Goal: Use online tool/utility: Utilize a website feature to perform a specific function

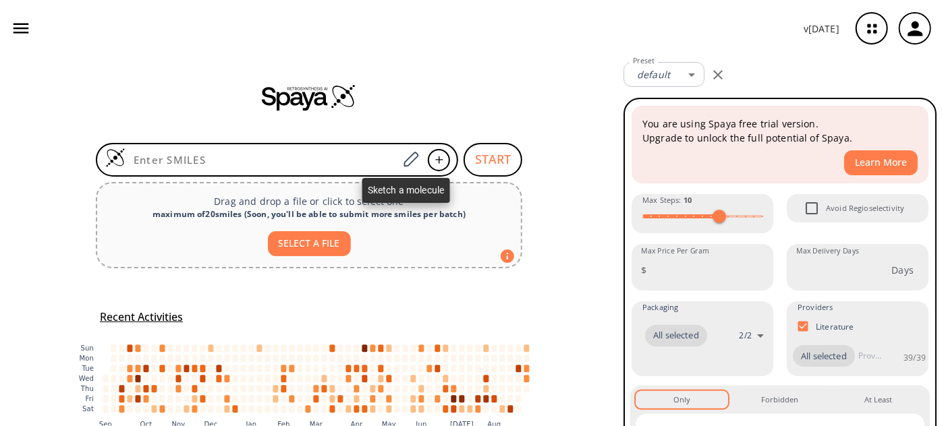
click at [413, 161] on icon at bounding box center [410, 160] width 18 height 18
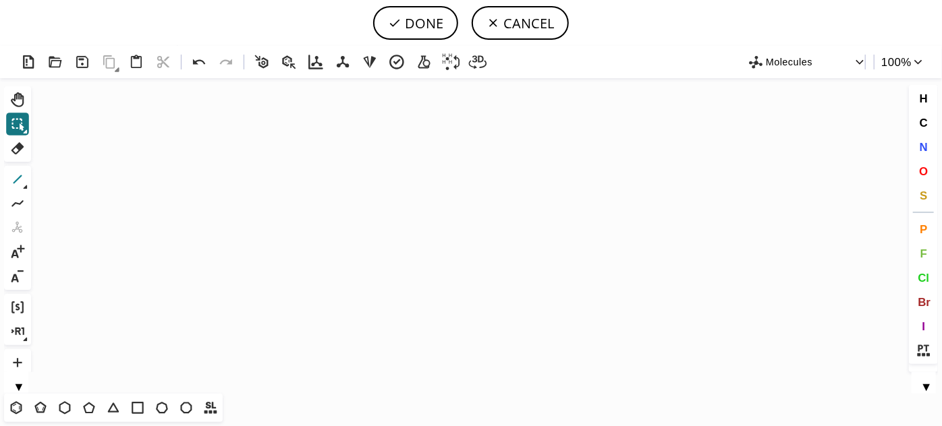
click at [15, 182] on icon at bounding box center [17, 179] width 9 height 9
click at [288, 223] on icon "Created with [PERSON_NAME] 2.3.0" at bounding box center [470, 236] width 869 height 316
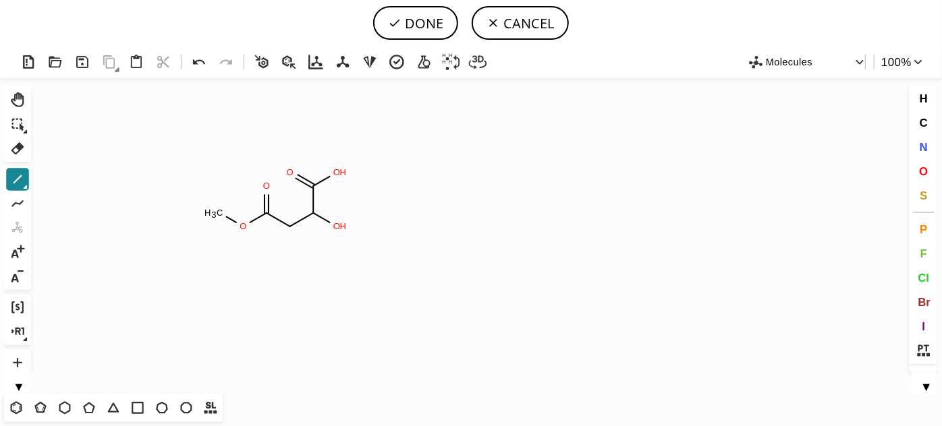
click at [13, 184] on icon at bounding box center [18, 180] width 18 height 18
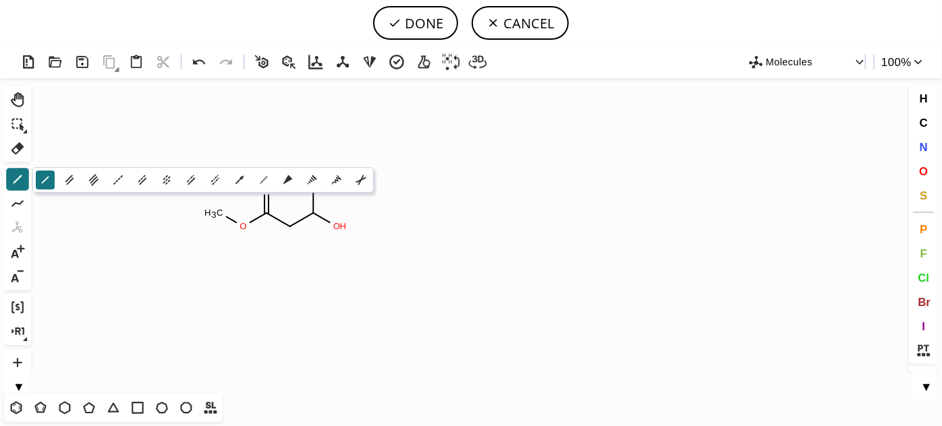
click at [383, 225] on icon "Created with [PERSON_NAME] 2.3.0 O H O O C H 3 O H O" at bounding box center [470, 236] width 869 height 316
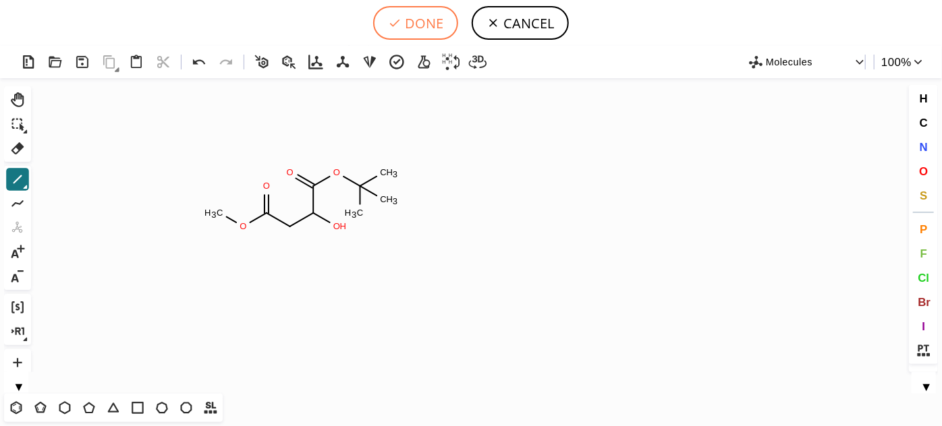
click at [407, 25] on button "DONE" at bounding box center [415, 23] width 85 height 34
type input "C(C(=O)OC)C(C(=O)OC(C)(C)C)O"
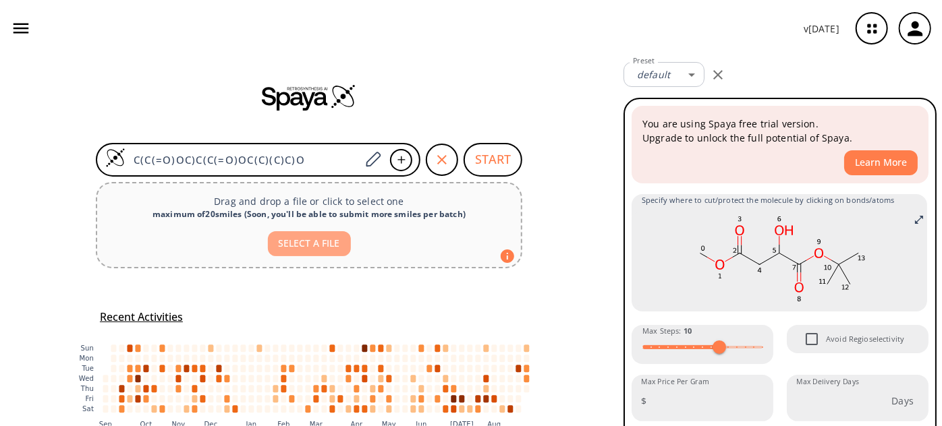
click at [333, 233] on button "SELECT A FILE" at bounding box center [309, 243] width 83 height 25
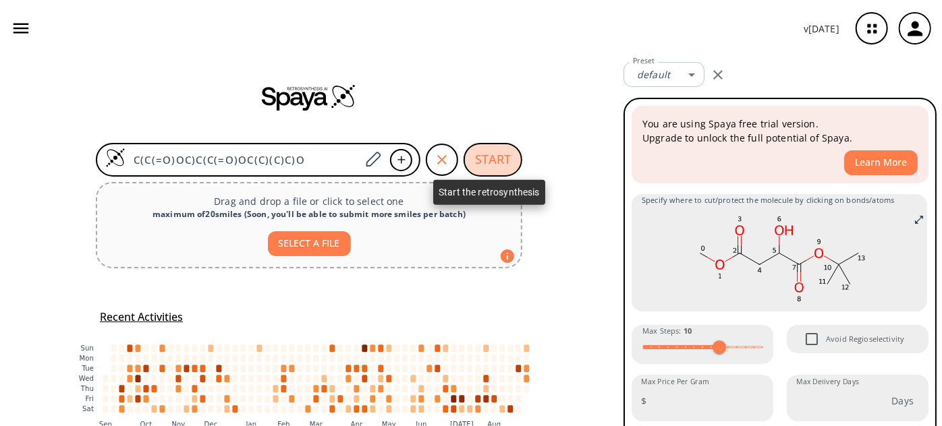
click at [469, 150] on button "START" at bounding box center [493, 160] width 59 height 34
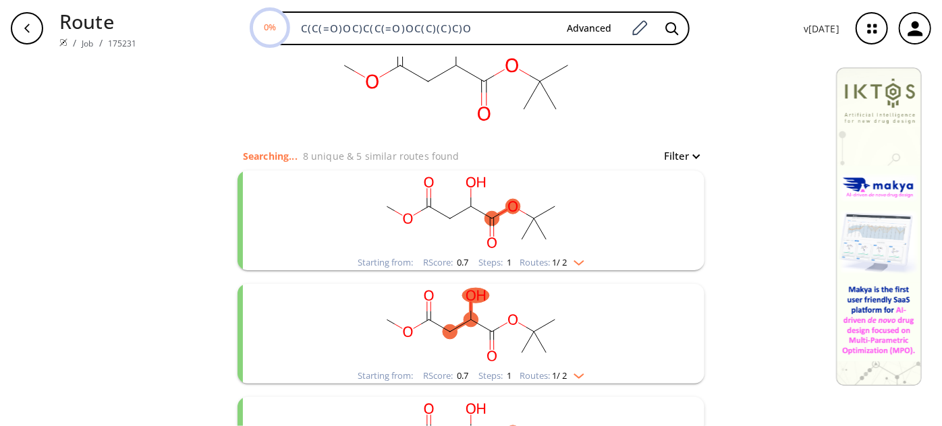
scroll to position [122, 0]
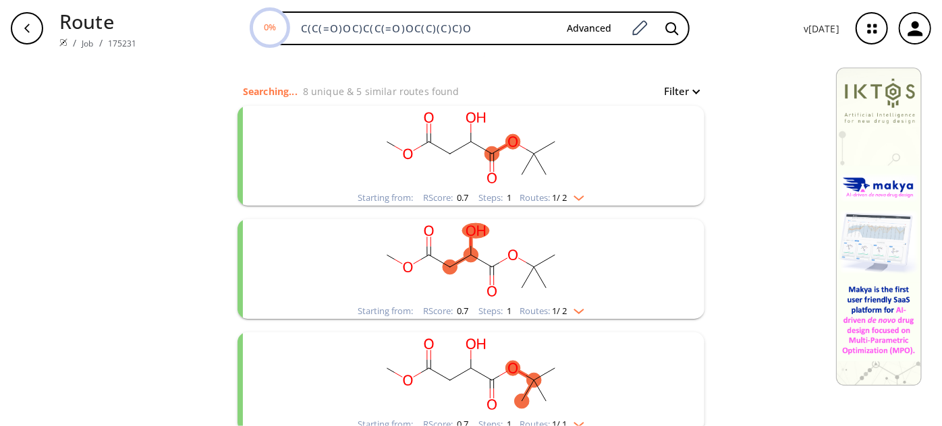
click at [562, 135] on rect "clusters" at bounding box center [471, 148] width 351 height 84
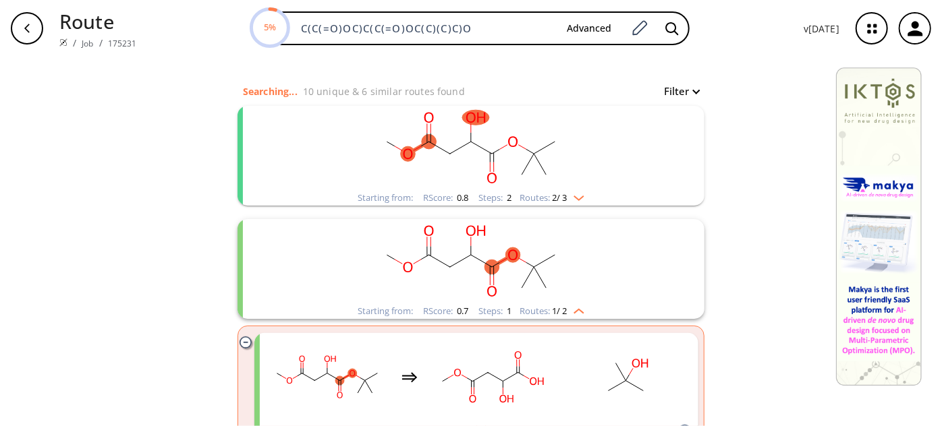
scroll to position [0, 0]
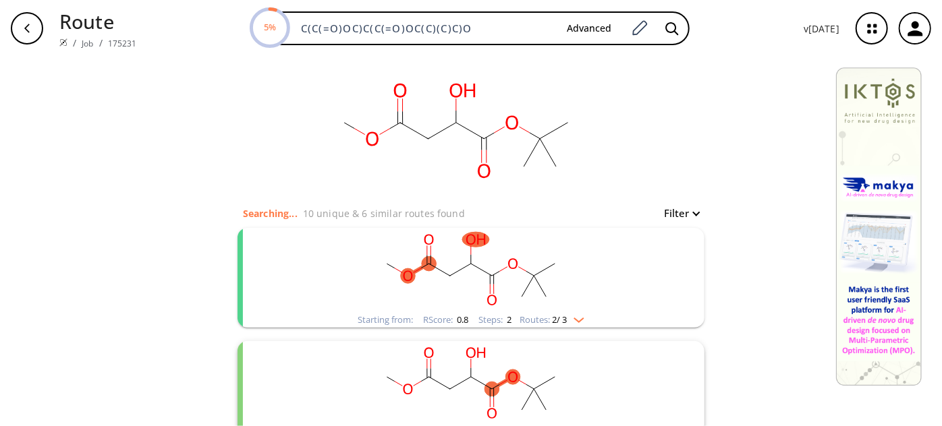
click at [451, 287] on rect "clusters" at bounding box center [471, 270] width 351 height 84
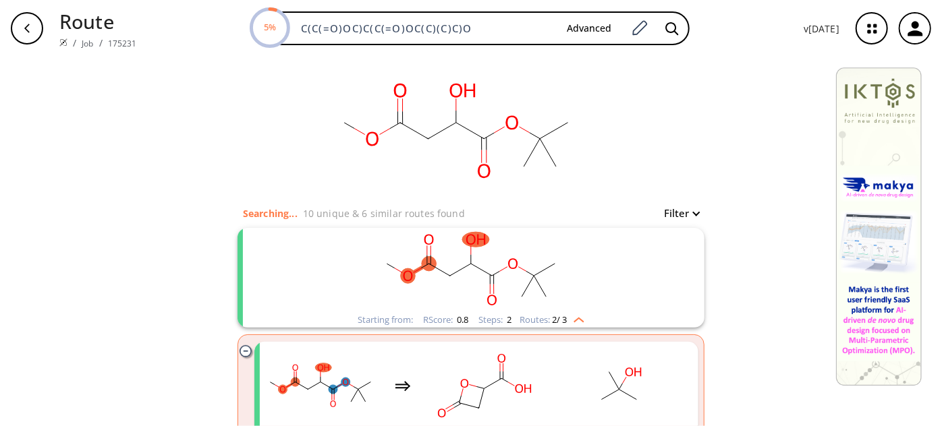
click at [507, 277] on rect "clusters" at bounding box center [471, 270] width 351 height 84
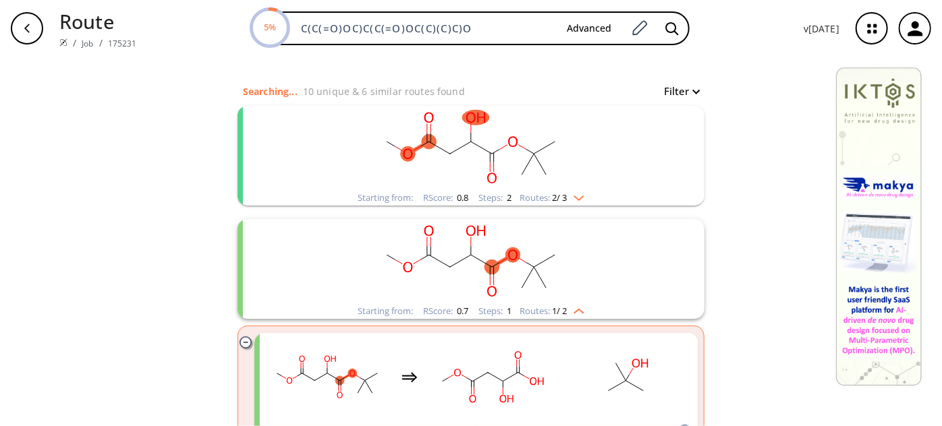
scroll to position [122, 0]
click at [493, 257] on rect "clusters" at bounding box center [471, 261] width 351 height 84
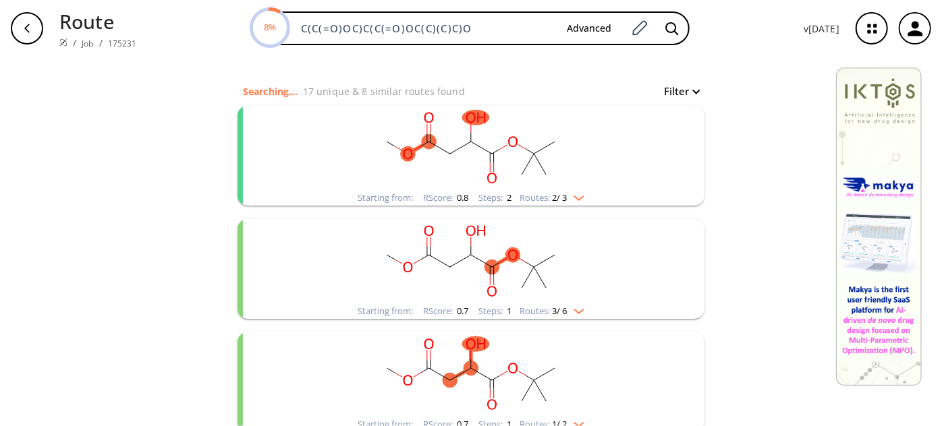
click at [495, 359] on rect "clusters" at bounding box center [471, 375] width 351 height 84
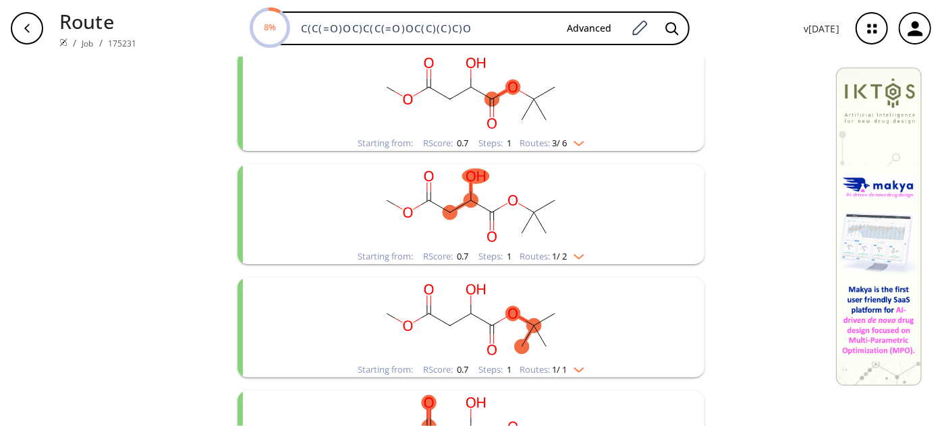
scroll to position [368, 0]
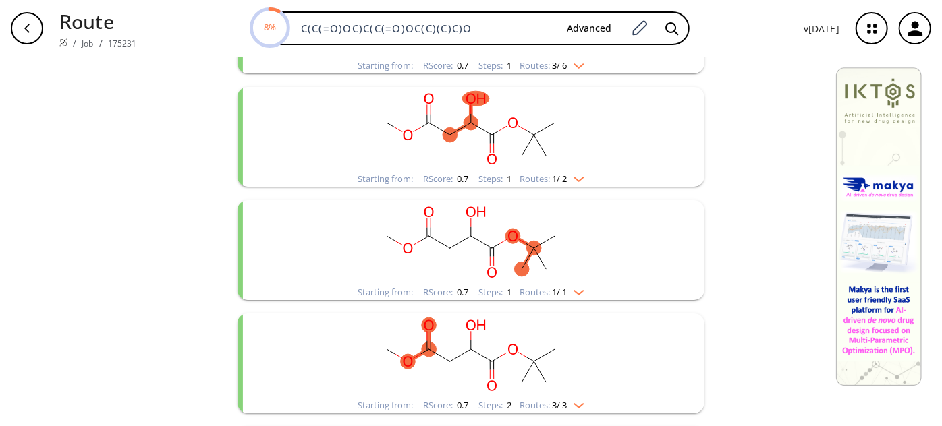
click at [491, 276] on icon "clusters" at bounding box center [491, 272] width 9 height 11
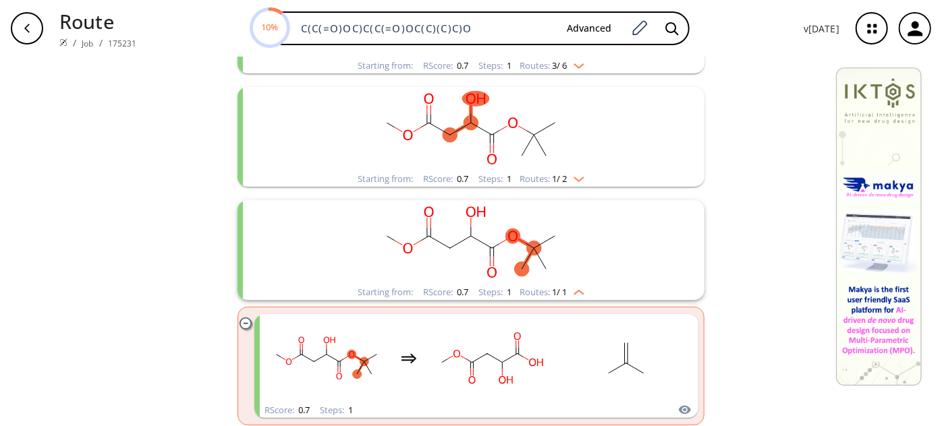
click at [491, 276] on icon "clusters" at bounding box center [491, 272] width 9 height 11
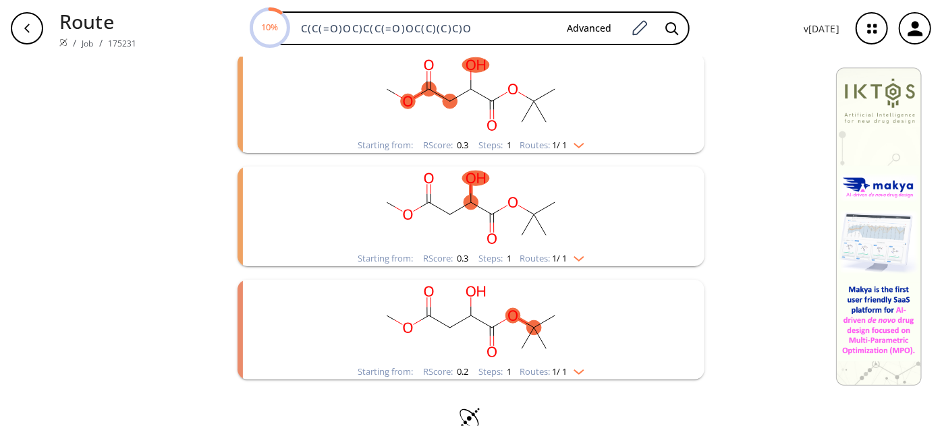
scroll to position [996, 0]
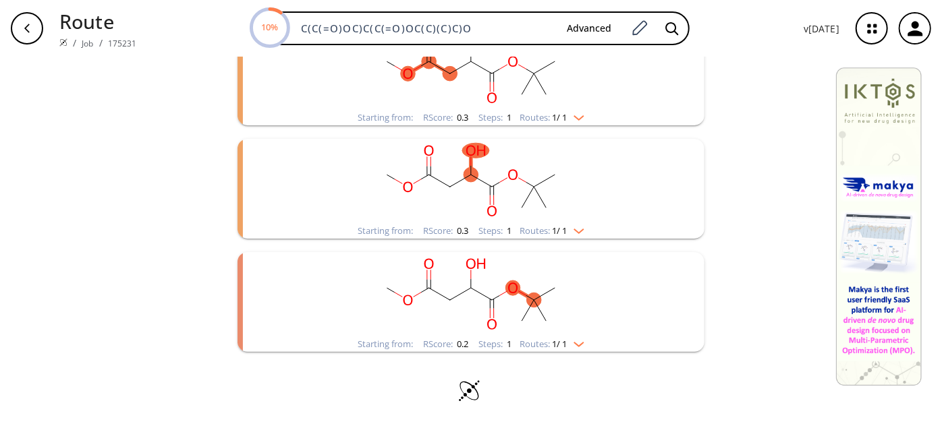
click at [505, 289] on ellipse "clusters" at bounding box center [512, 288] width 15 height 15
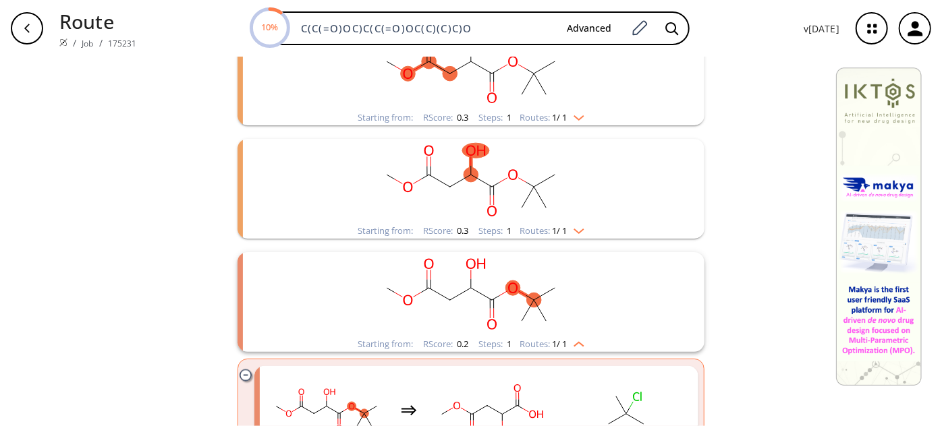
click at [505, 287] on ellipse "clusters" at bounding box center [512, 288] width 15 height 15
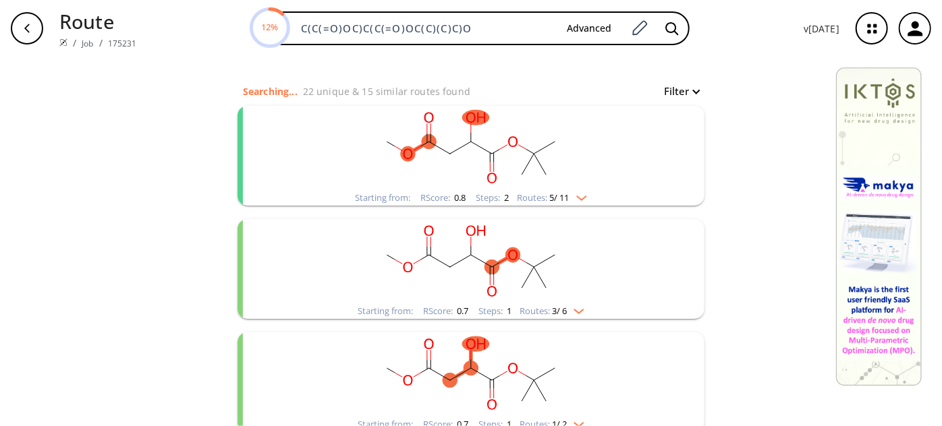
scroll to position [184, 0]
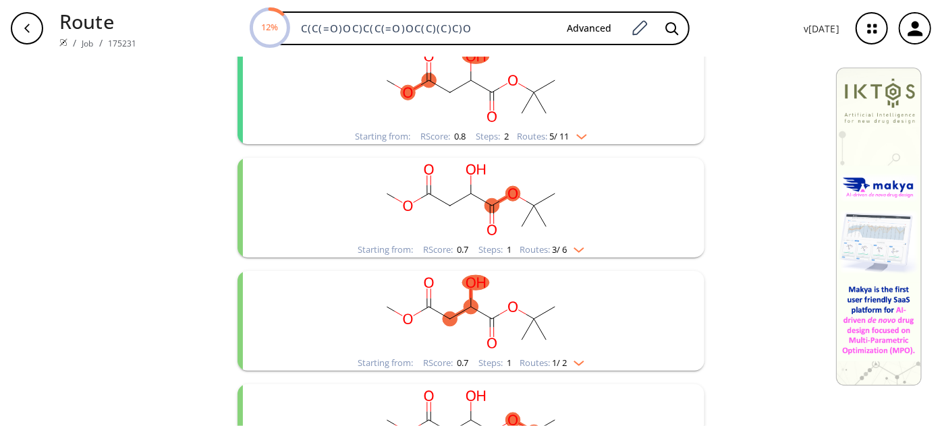
click at [506, 184] on rect "clusters" at bounding box center [471, 200] width 351 height 84
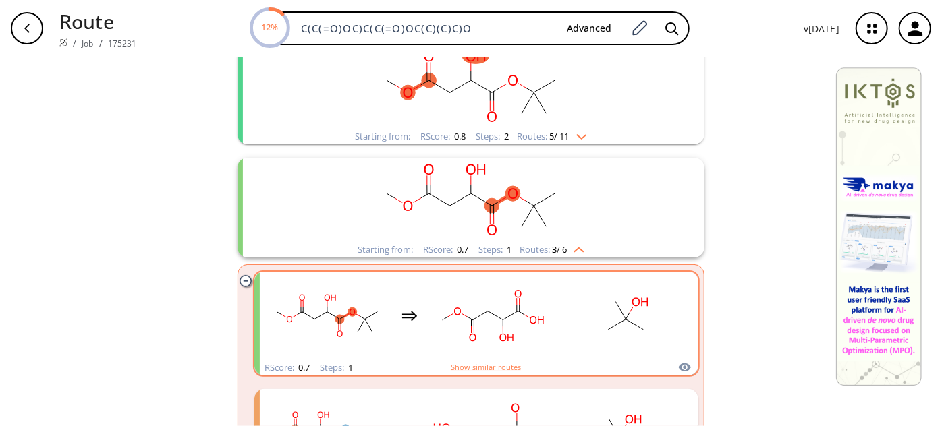
click at [489, 328] on rect "clusters" at bounding box center [491, 316] width 121 height 84
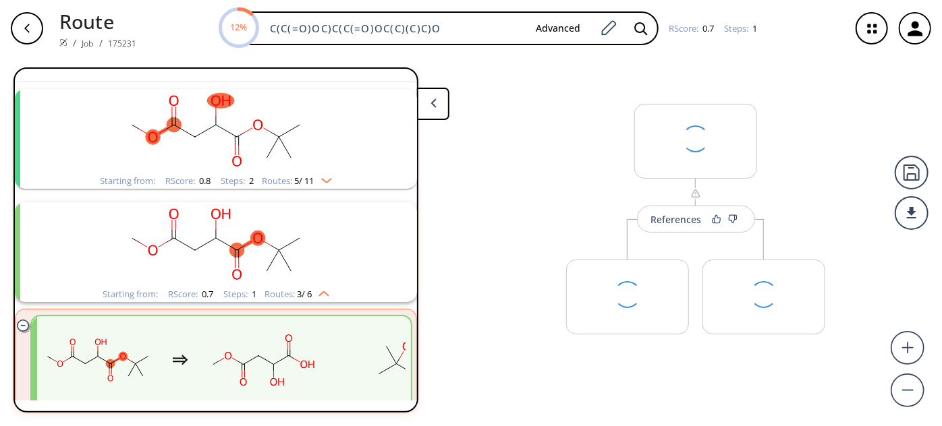
scroll to position [143, 0]
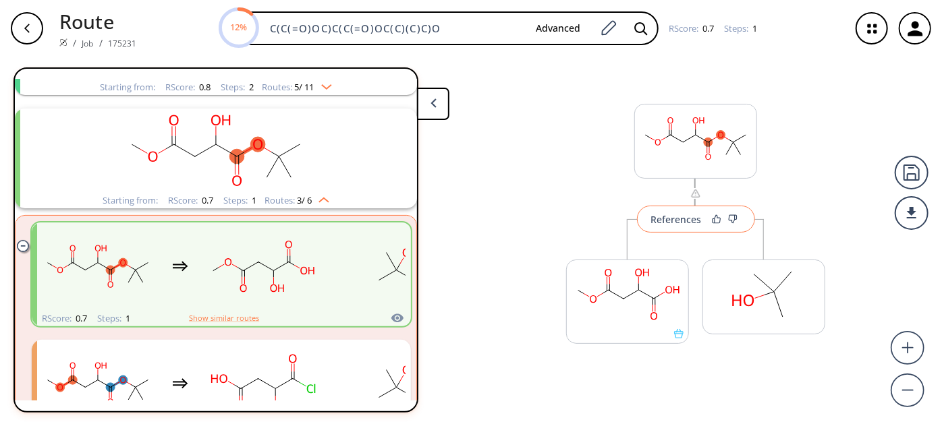
click at [679, 217] on div "References" at bounding box center [676, 219] width 51 height 9
